Goal: Task Accomplishment & Management: Manage account settings

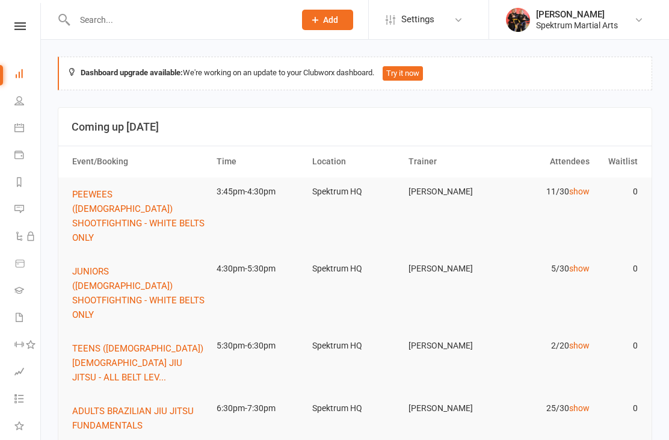
click at [100, 26] on input "text" at bounding box center [178, 19] width 215 height 17
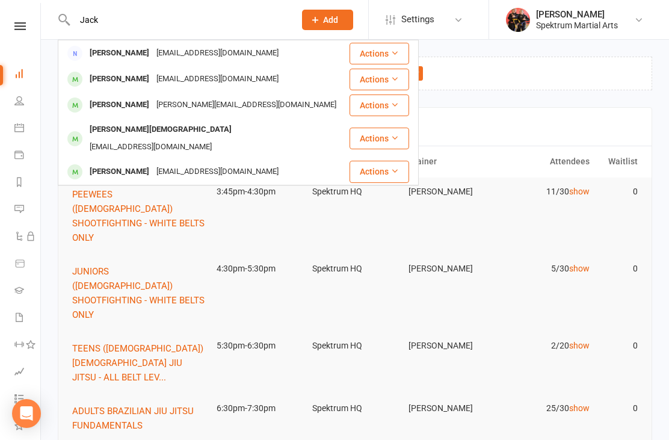
type input "Jack"
click at [89, 214] on button "PEEWEES ([DEMOGRAPHIC_DATA]) SHOOTFIGHTING - WHITE BELTS ONLY" at bounding box center [139, 216] width 134 height 58
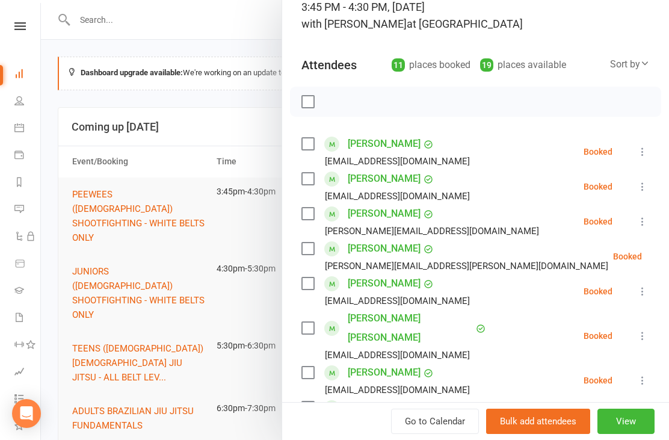
scroll to position [89, 0]
click at [145, 28] on div at bounding box center [355, 220] width 628 height 440
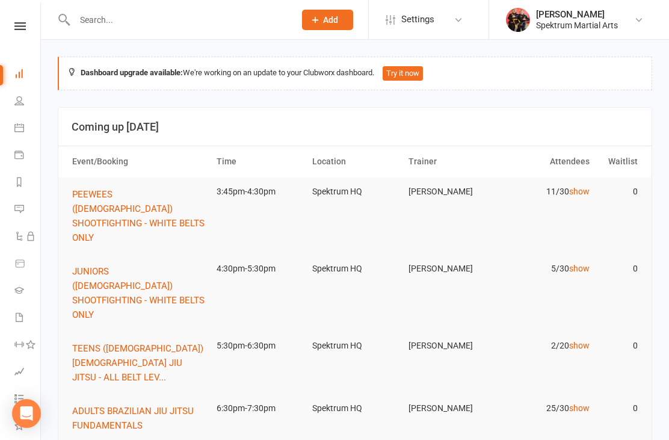
click at [101, 26] on input "text" at bounding box center [178, 19] width 215 height 17
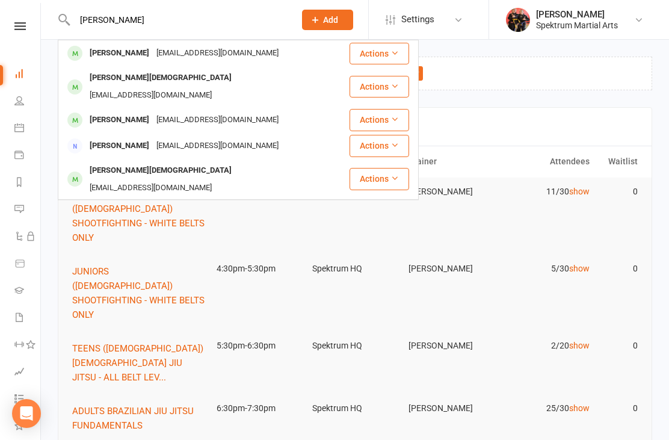
type input "[PERSON_NAME]"
click at [84, 200] on button "PEEWEES ([DEMOGRAPHIC_DATA]) SHOOTFIGHTING - WHITE BELTS ONLY" at bounding box center [139, 216] width 134 height 58
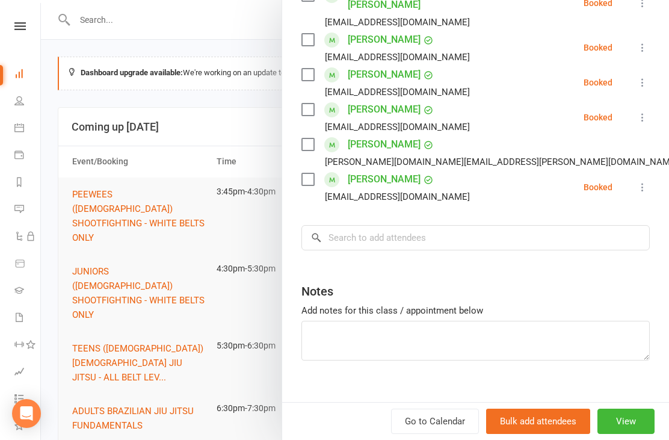
scroll to position [422, 0]
click at [641, 182] on icon at bounding box center [643, 188] width 12 height 12
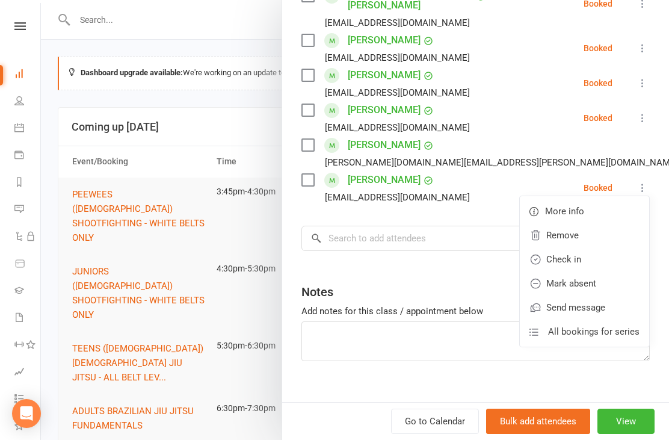
click at [560, 247] on link "Check in" at bounding box center [584, 259] width 129 height 24
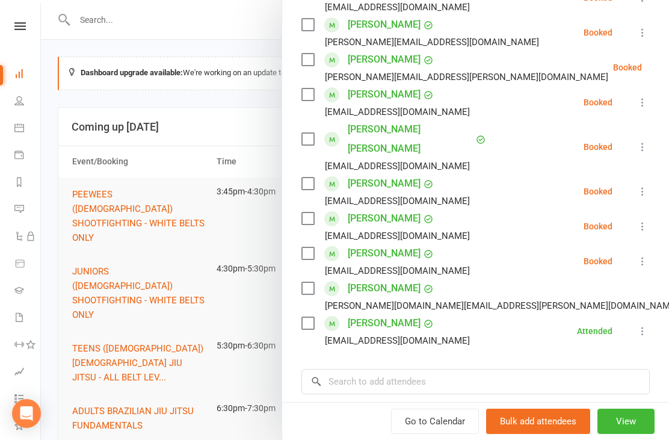
scroll to position [279, 0]
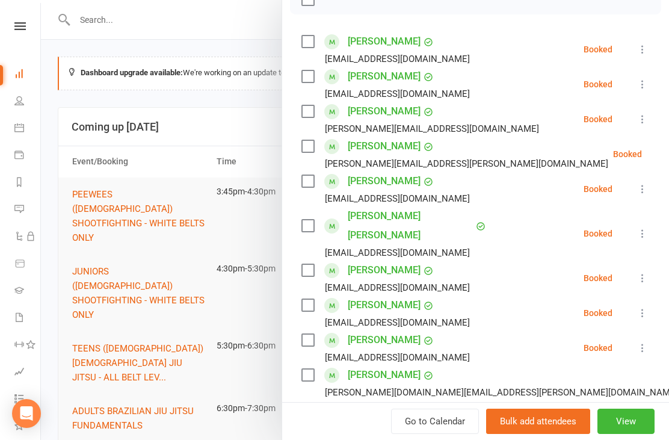
scroll to position [191, 0]
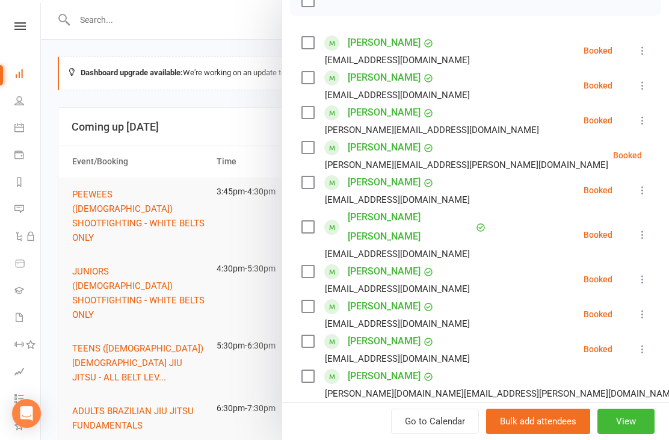
click at [644, 80] on icon at bounding box center [643, 85] width 12 height 12
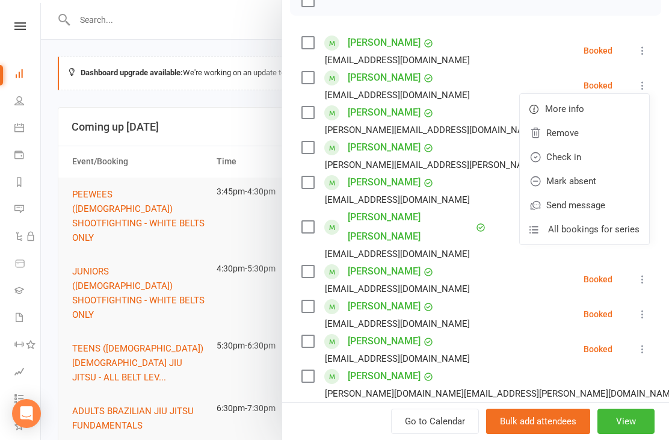
click at [566, 160] on link "Check in" at bounding box center [584, 157] width 129 height 24
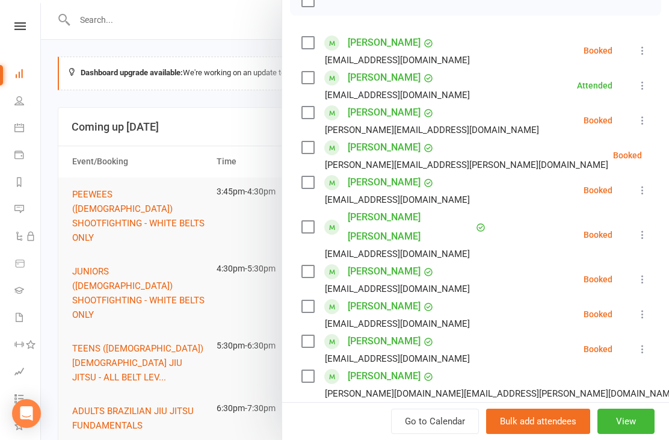
click at [666, 156] on icon at bounding box center [672, 155] width 12 height 12
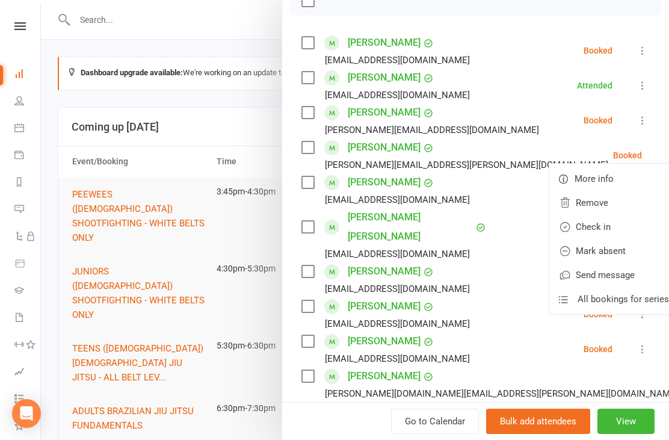
click at [556, 227] on link "Check in" at bounding box center [613, 227] width 129 height 24
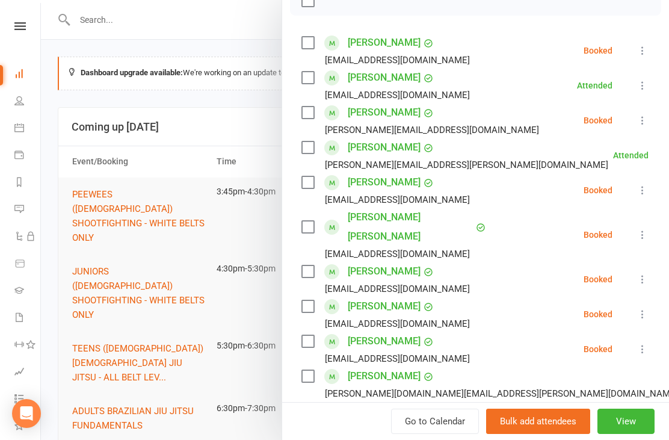
click at [643, 196] on icon at bounding box center [643, 190] width 12 height 12
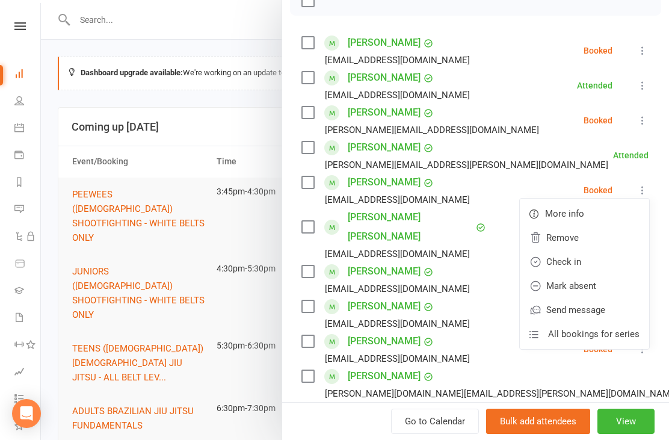
click at [575, 260] on link "Check in" at bounding box center [584, 262] width 129 height 24
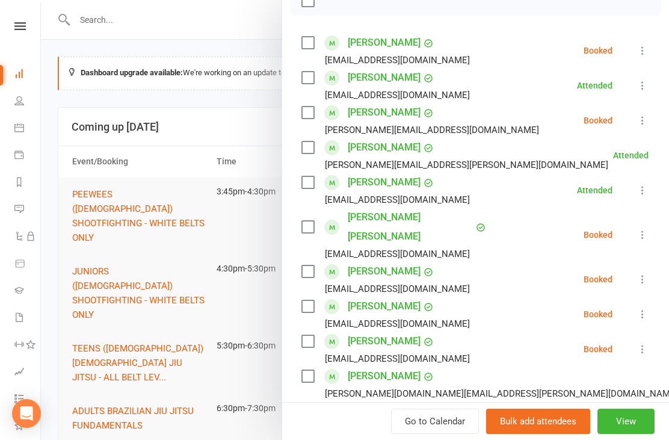
click at [644, 229] on icon at bounding box center [643, 235] width 12 height 12
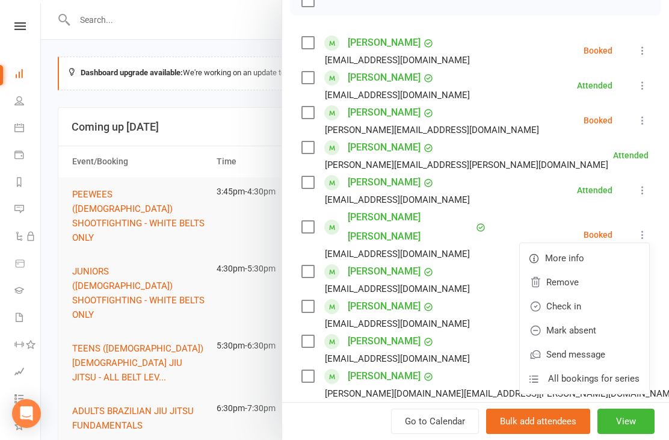
click at [579, 300] on link "Check in" at bounding box center [584, 306] width 129 height 24
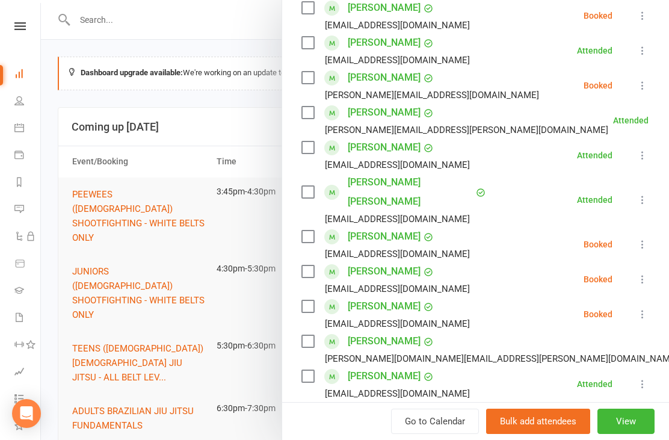
scroll to position [221, 0]
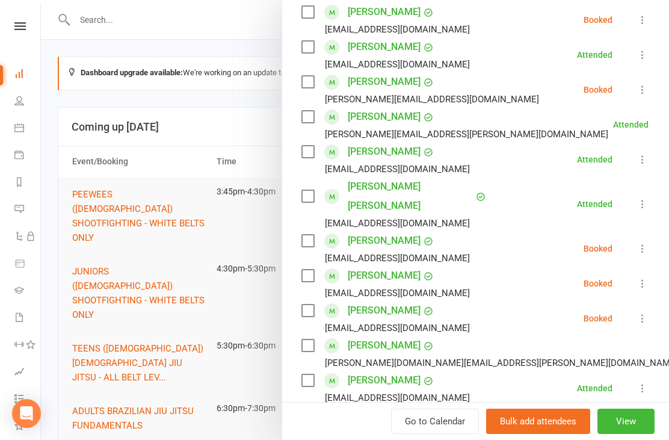
click at [647, 96] on button at bounding box center [642, 89] width 14 height 14
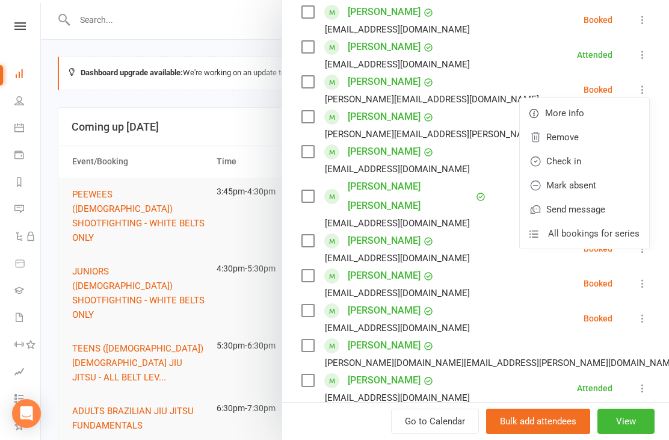
click at [567, 140] on link "Remove" at bounding box center [584, 137] width 129 height 24
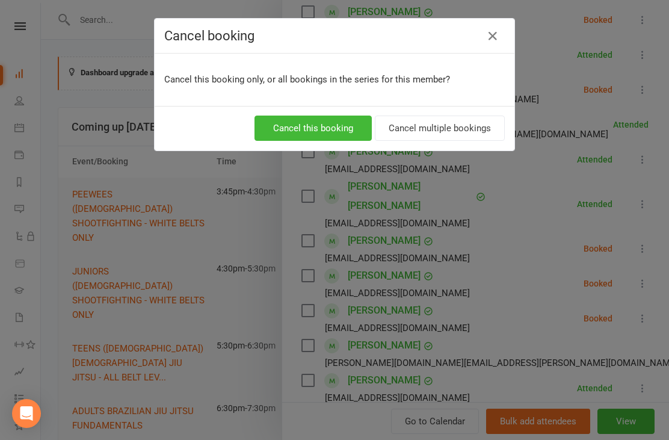
click at [416, 125] on button "Cancel multiple bookings" at bounding box center [440, 128] width 130 height 25
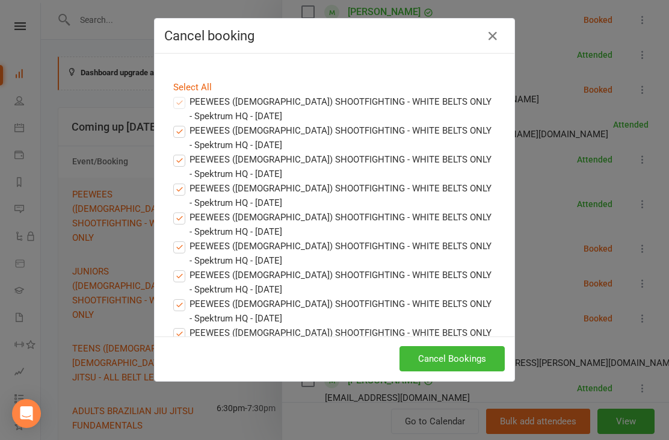
click at [430, 355] on button "Cancel Bookings" at bounding box center [451, 358] width 105 height 25
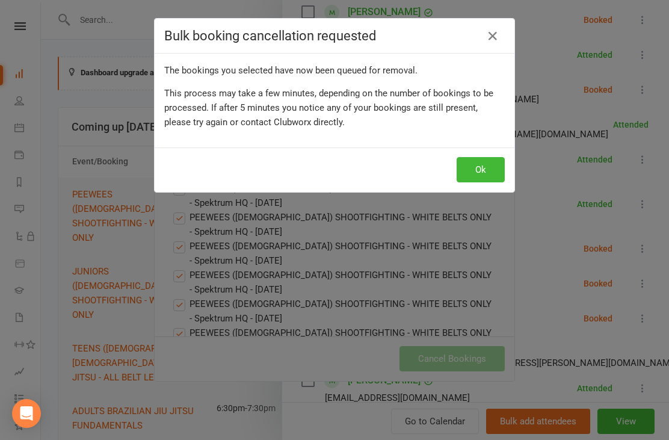
click at [482, 174] on button "Ok" at bounding box center [481, 169] width 48 height 25
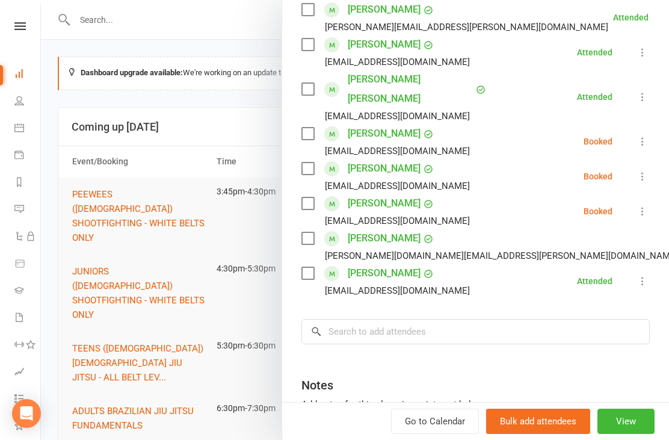
scroll to position [294, 0]
click at [643, 170] on icon at bounding box center [643, 176] width 12 height 12
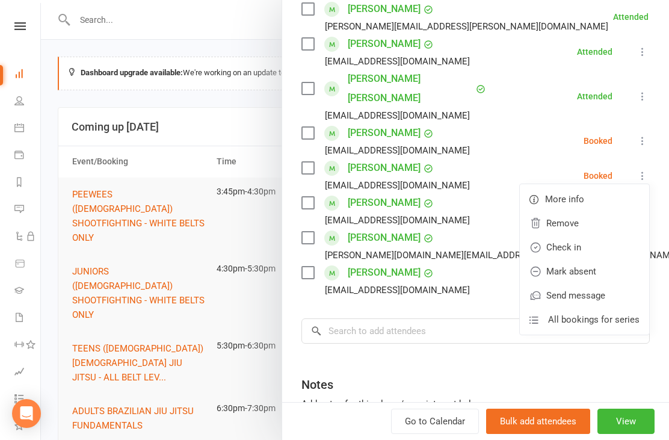
click at [563, 235] on link "Check in" at bounding box center [584, 247] width 129 height 24
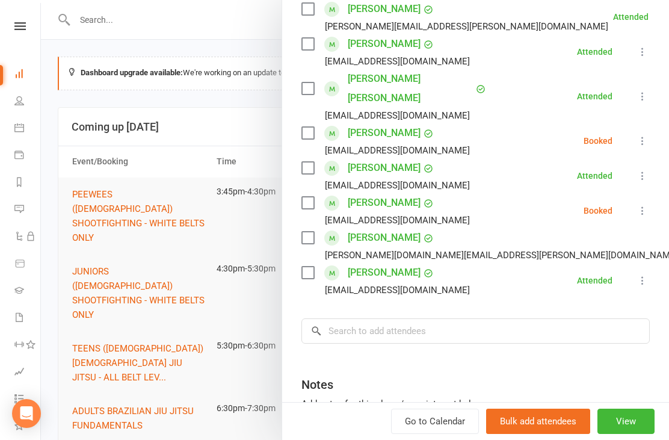
click at [642, 135] on icon at bounding box center [643, 141] width 12 height 12
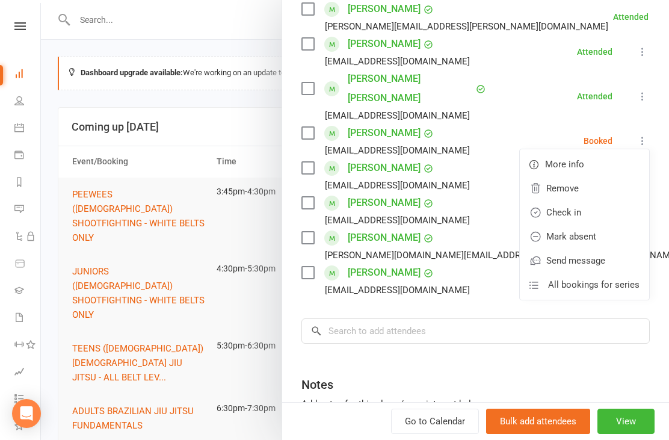
click at [558, 200] on link "Check in" at bounding box center [584, 212] width 129 height 24
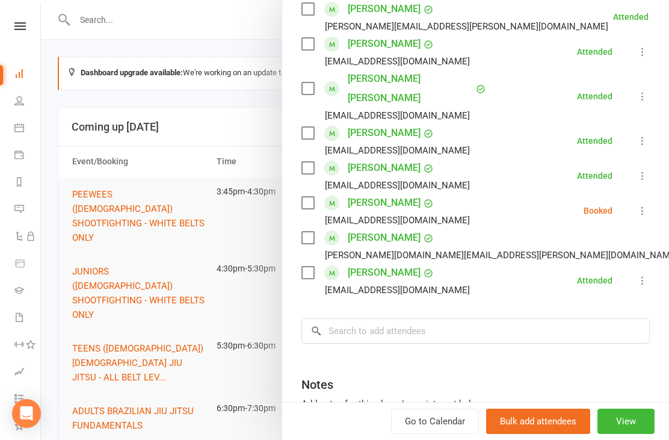
click at [641, 205] on icon at bounding box center [643, 211] width 12 height 12
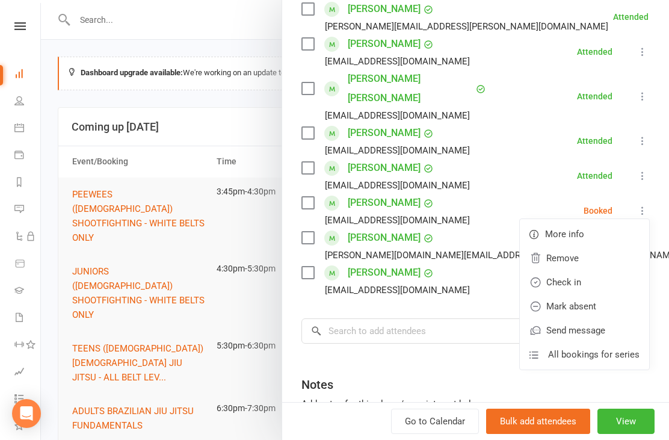
click at [556, 270] on link "Check in" at bounding box center [584, 282] width 129 height 24
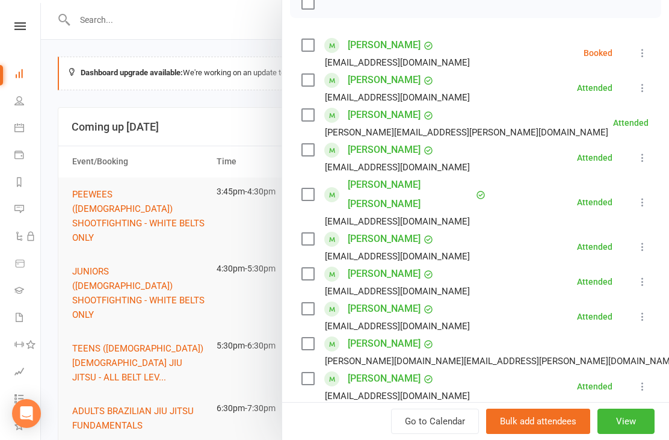
scroll to position [164, 0]
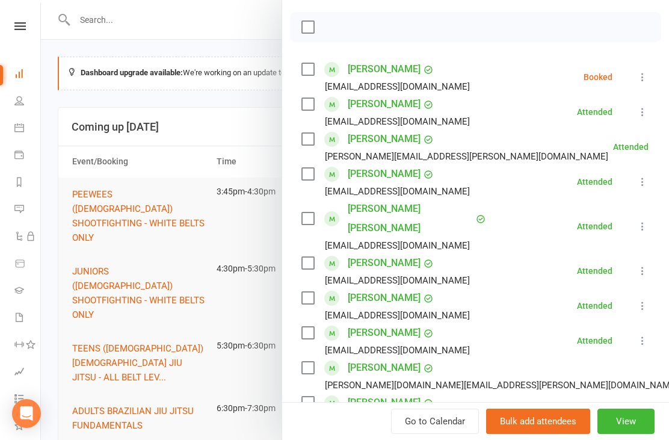
click at [647, 81] on icon at bounding box center [643, 77] width 12 height 12
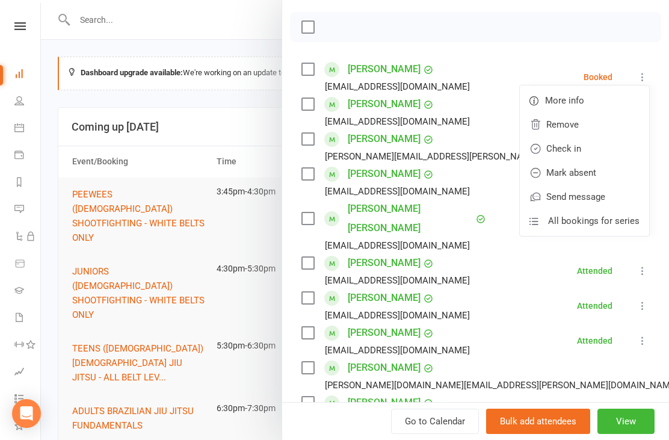
click at [559, 150] on link "Check in" at bounding box center [584, 149] width 129 height 24
